Goal: Task Accomplishment & Management: Manage account settings

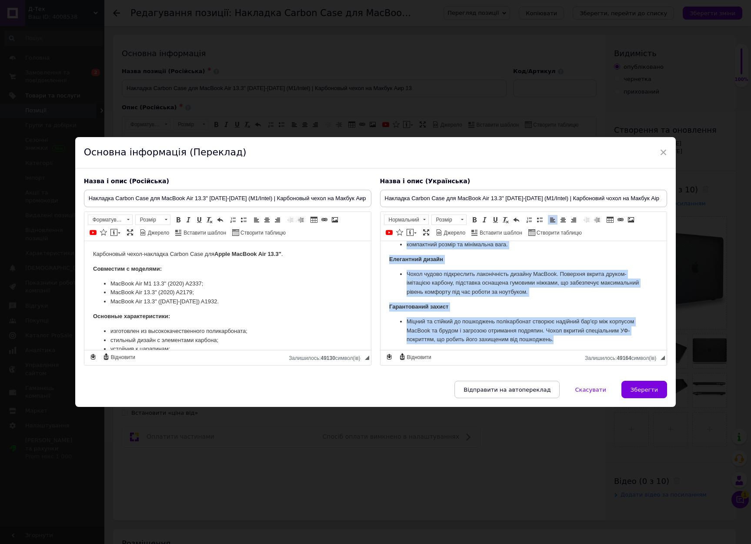
scroll to position [2, 0]
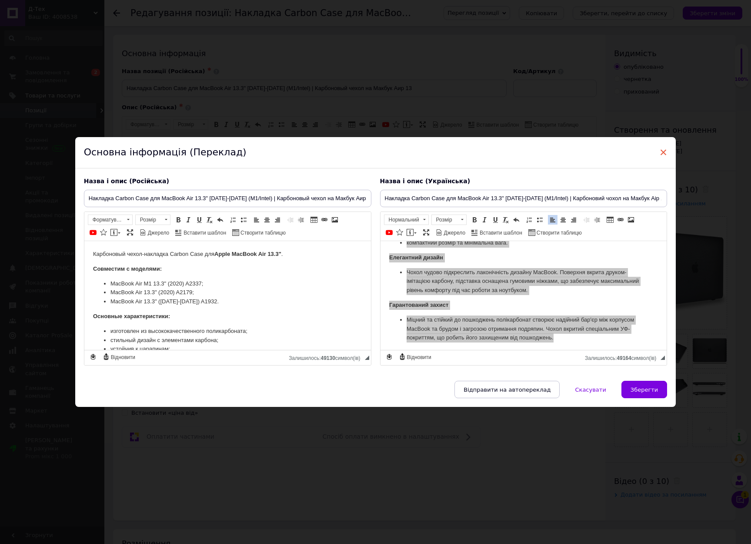
click at [661, 150] on span "×" at bounding box center [664, 152] width 8 height 15
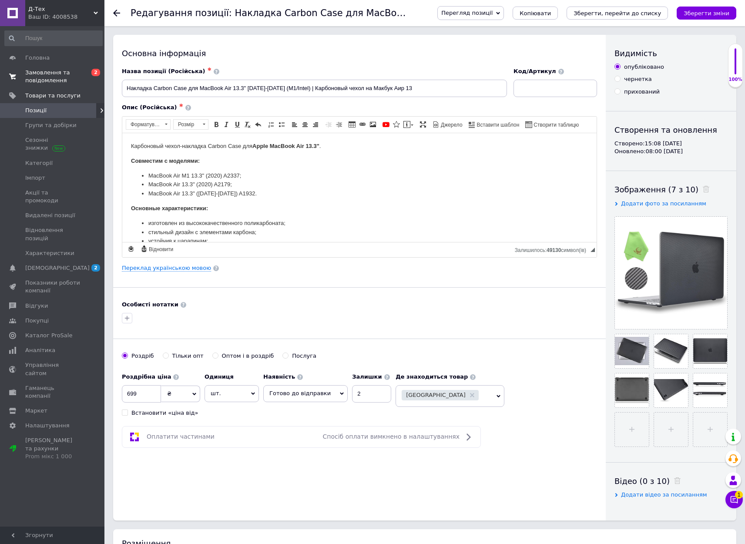
click at [36, 73] on span "Замовлення та повідомлення" at bounding box center [52, 77] width 55 height 16
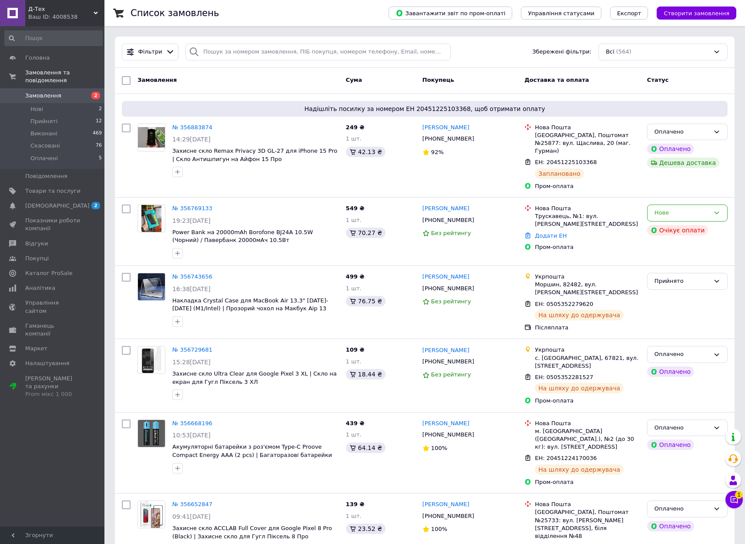
click at [63, 100] on link "Замовлення 2" at bounding box center [53, 95] width 107 height 15
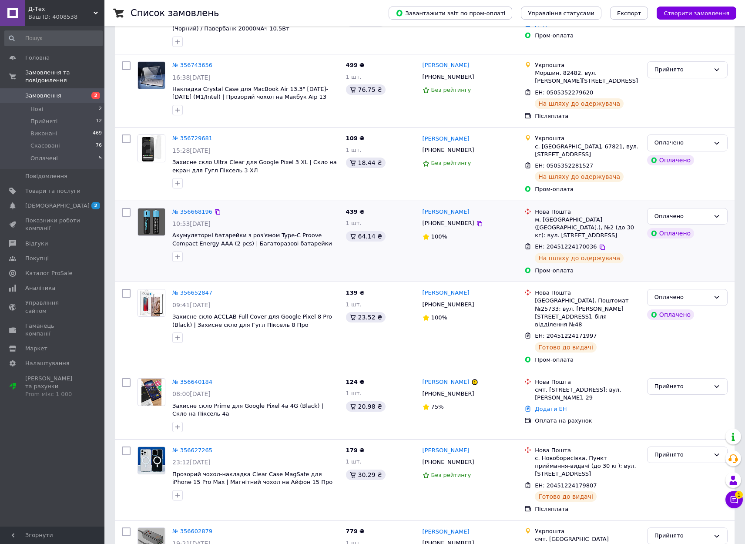
scroll to position [264, 0]
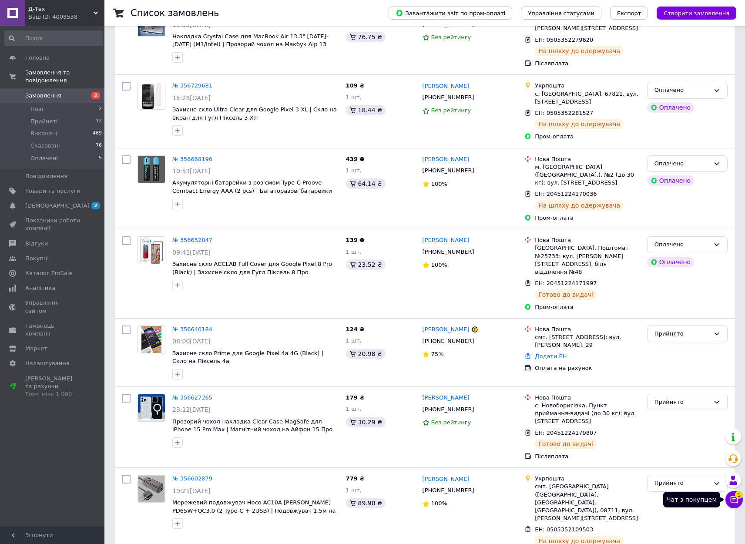
click at [728, 501] on button "Чат з покупцем 1" at bounding box center [733, 499] width 17 height 17
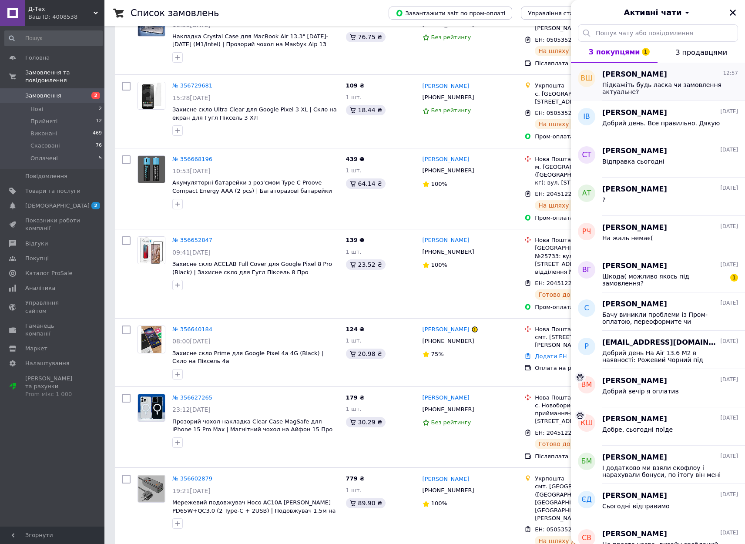
click at [615, 85] on span "Підкажіть будь ласка чи замовлення актуальне?" at bounding box center [664, 88] width 124 height 14
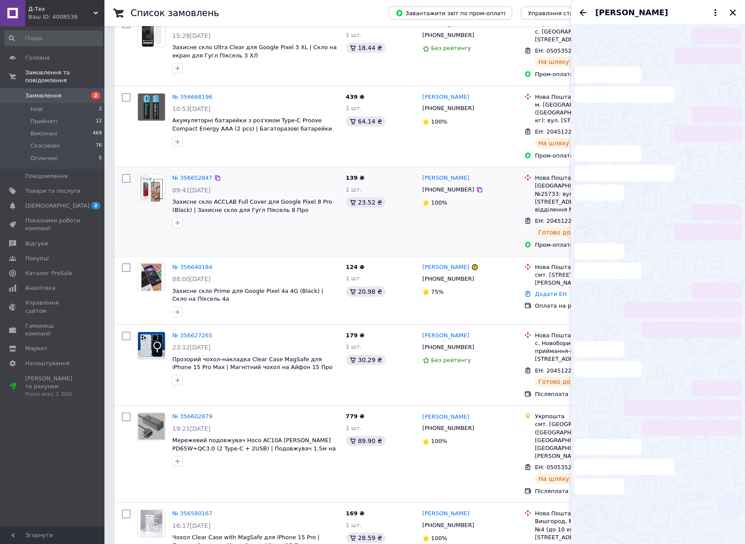
scroll to position [398, 0]
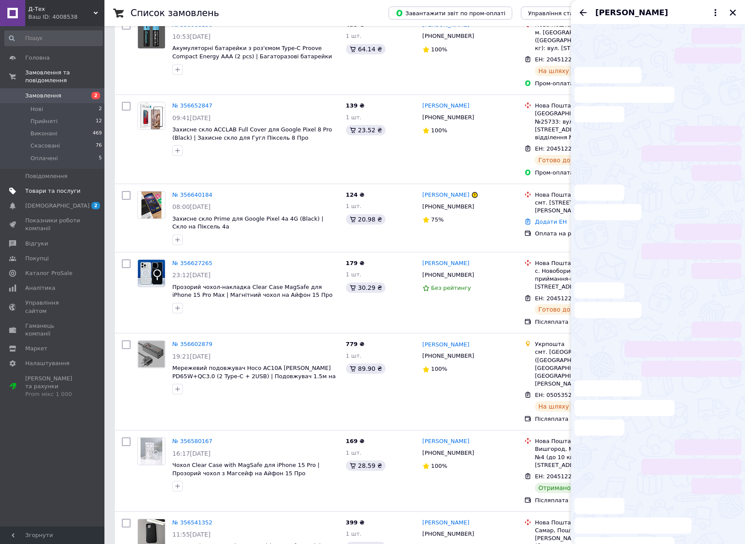
click at [70, 193] on span "Товари та послуги" at bounding box center [52, 191] width 55 height 8
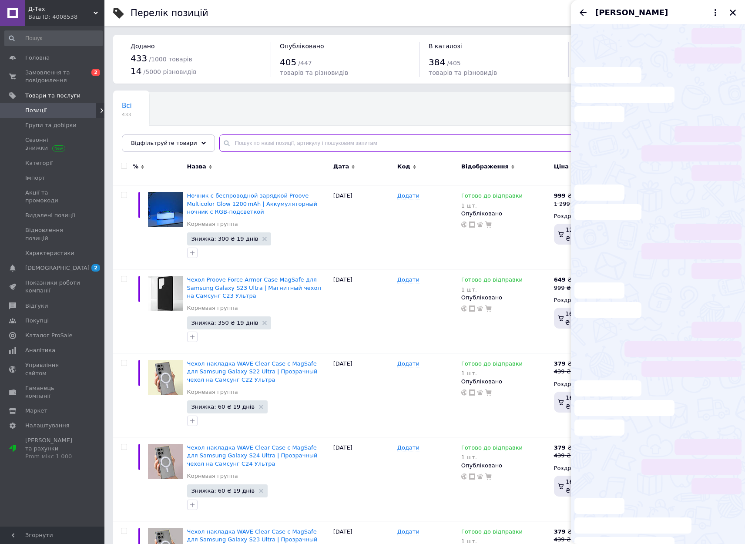
click at [347, 150] on input "text" at bounding box center [473, 142] width 508 height 17
type input "carbon cas"
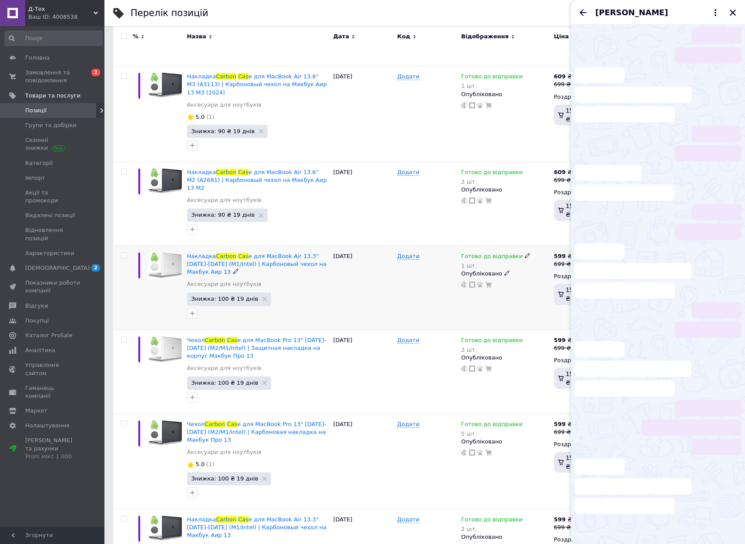
scroll to position [385, 0]
